Goal: Transaction & Acquisition: Download file/media

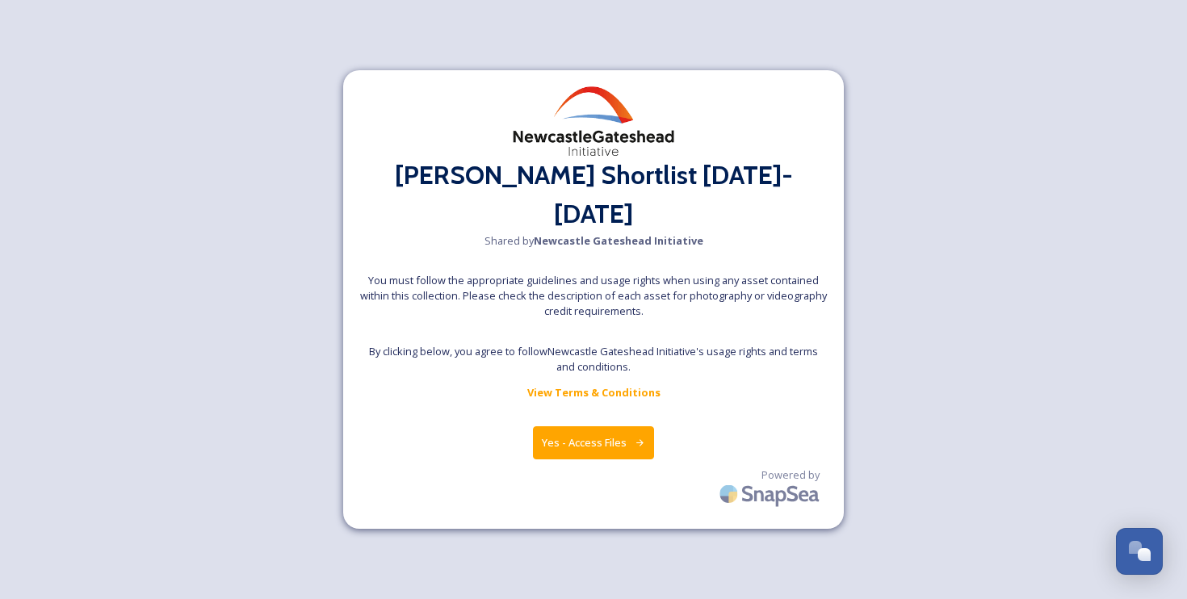
click at [572, 429] on button "Yes - Access Files" at bounding box center [593, 442] width 121 height 33
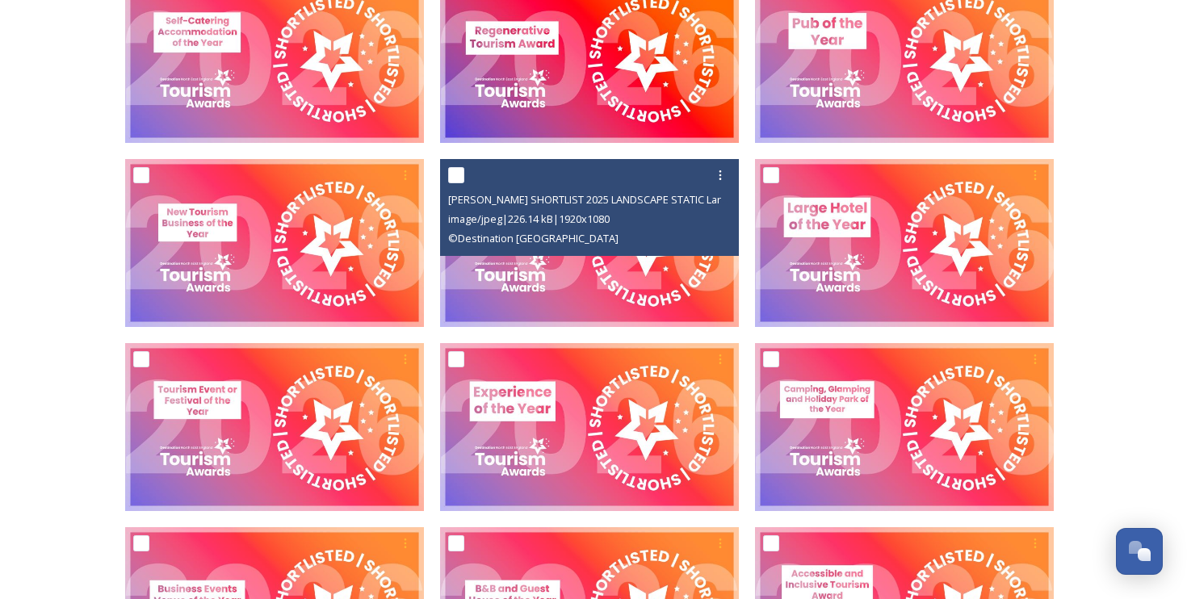
scroll to position [676, 0]
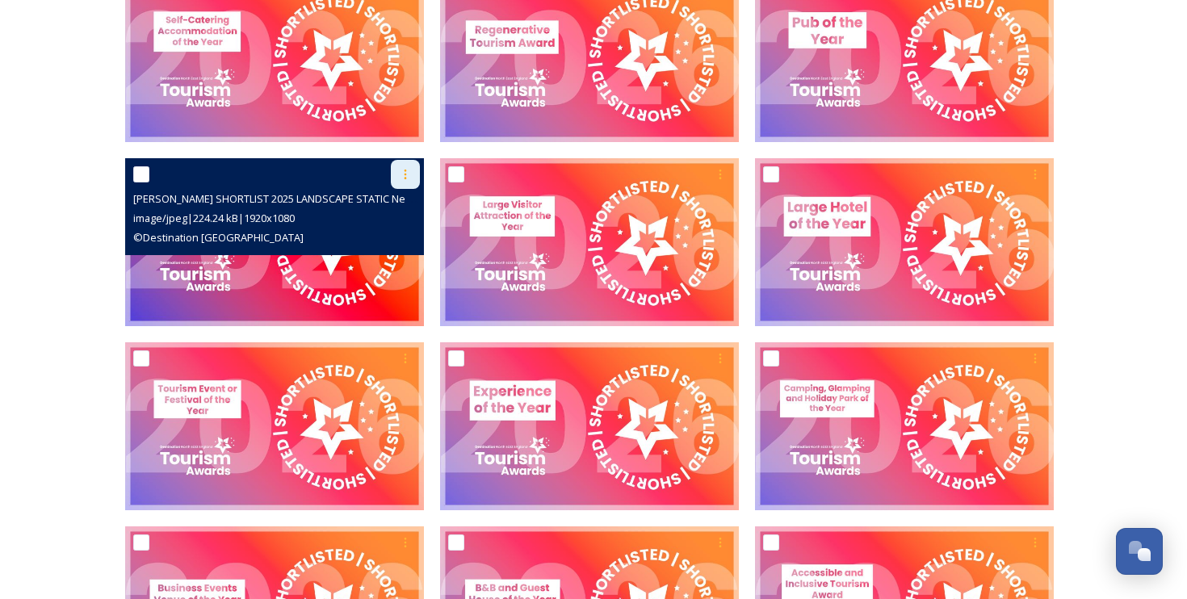
click at [405, 172] on icon at bounding box center [405, 175] width 2 height 10
click at [374, 247] on div "Download" at bounding box center [386, 240] width 65 height 31
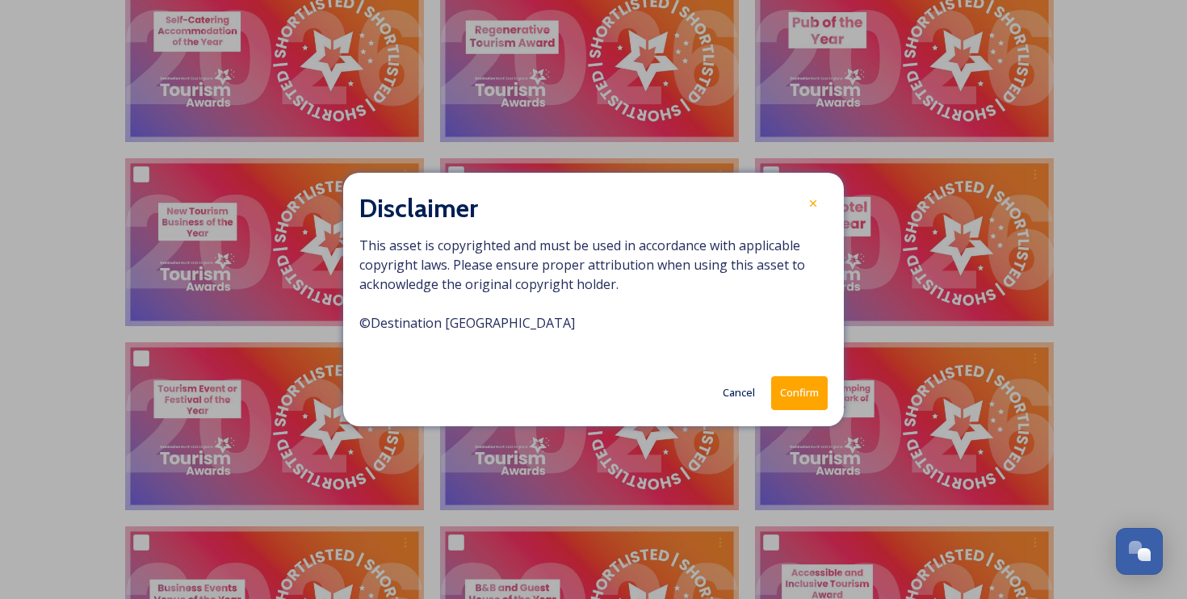
click at [790, 394] on button "Confirm" at bounding box center [799, 392] width 57 height 33
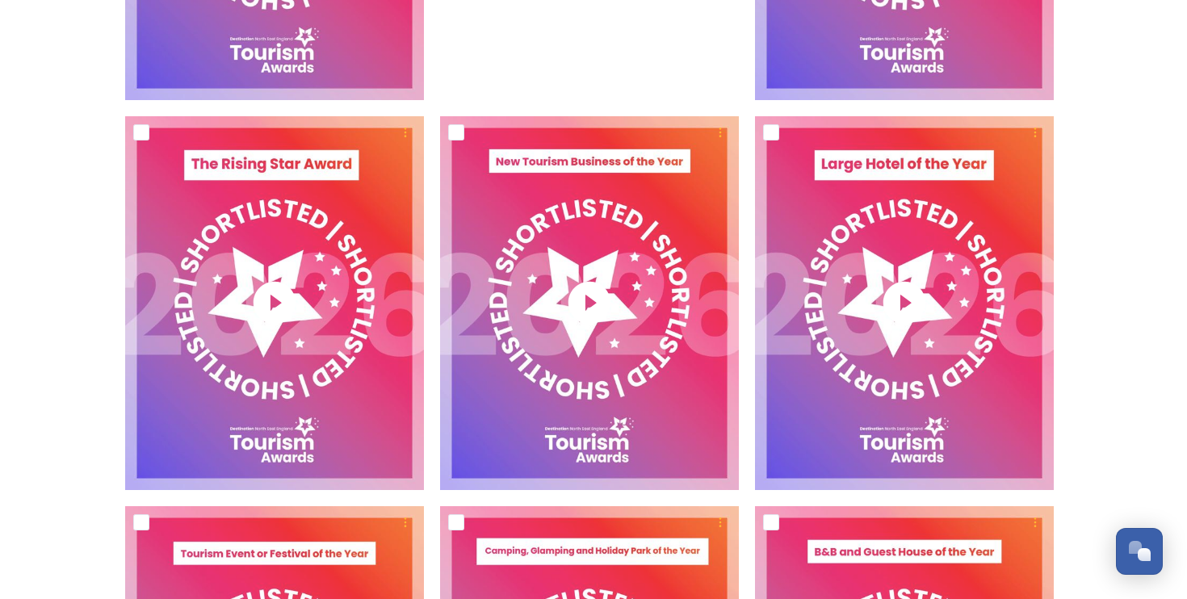
scroll to position [2775, 0]
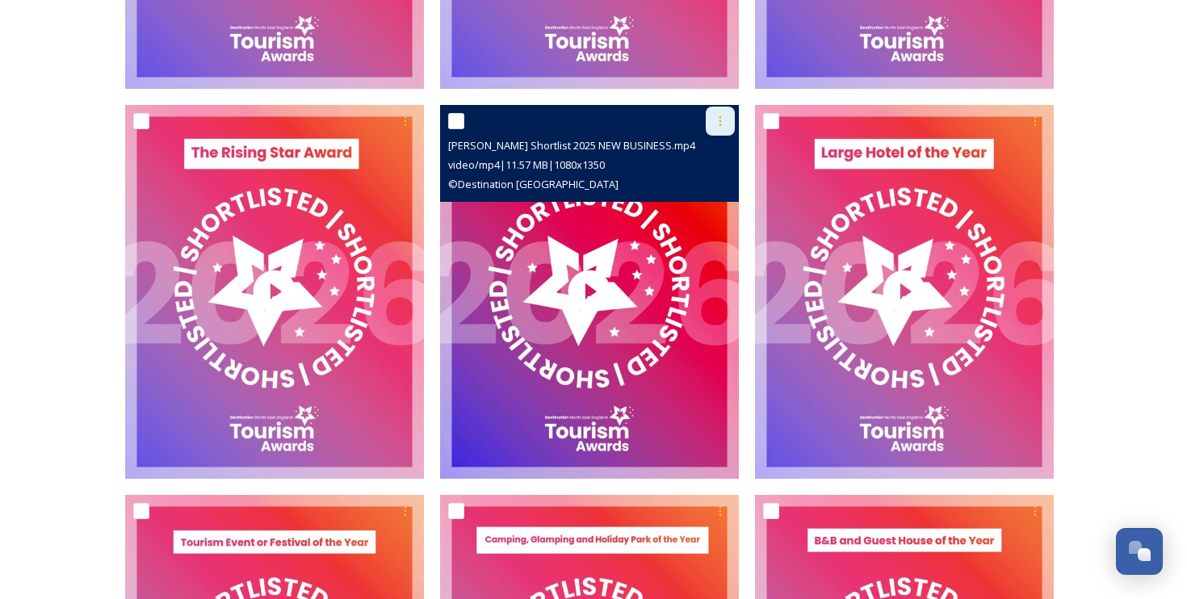
click at [720, 118] on icon at bounding box center [720, 121] width 13 height 13
click at [697, 185] on span "Download" at bounding box center [700, 187] width 49 height 15
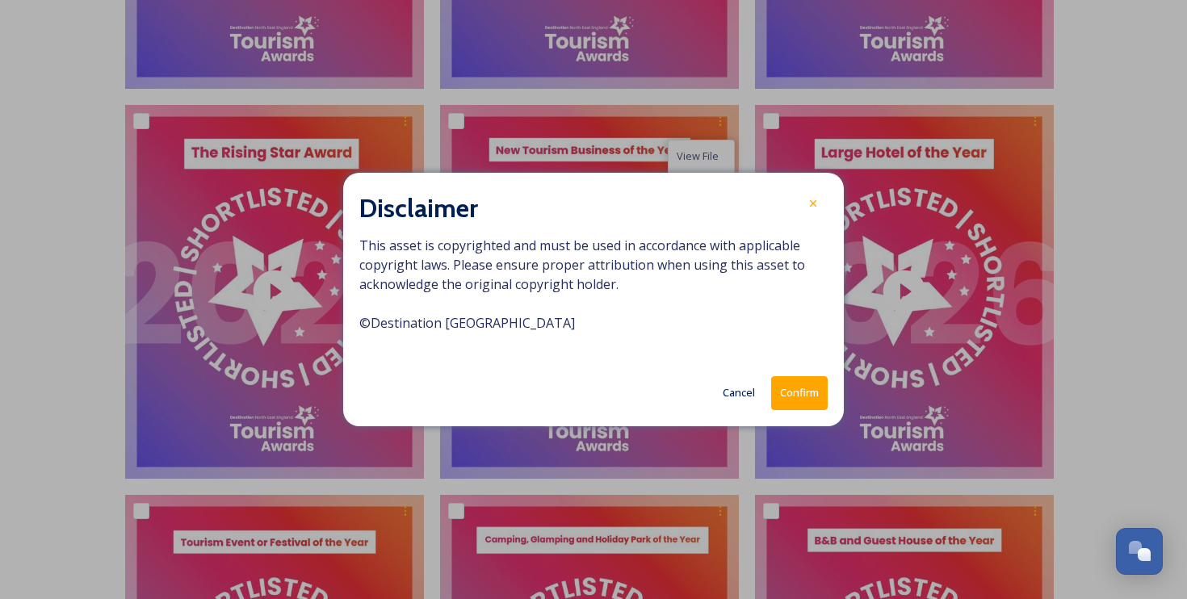
click at [787, 396] on button "Confirm" at bounding box center [799, 392] width 57 height 33
